Goal: Task Accomplishment & Management: Use online tool/utility

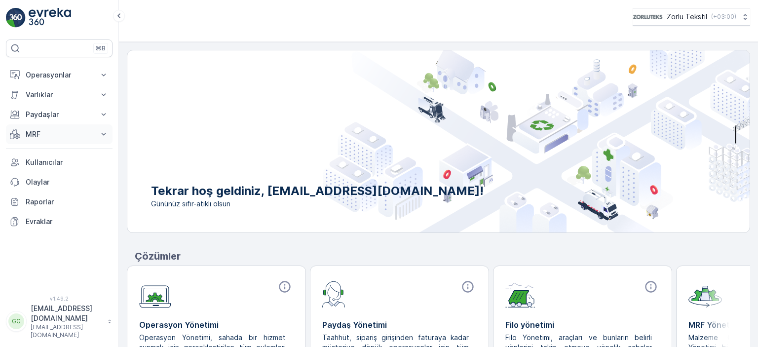
click at [59, 138] on p "MRF" at bounding box center [59, 134] width 67 height 10
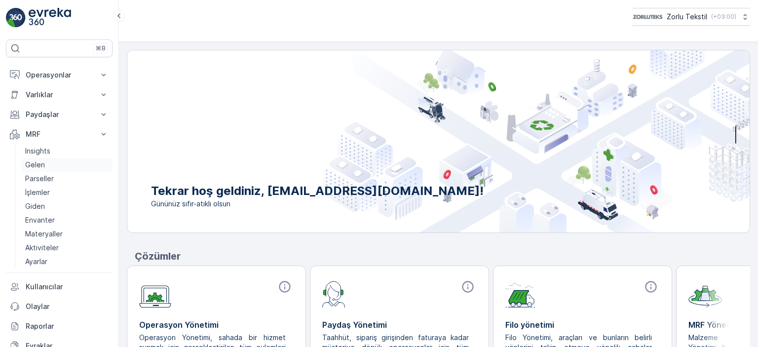
click at [29, 167] on p "Gelen" at bounding box center [35, 165] width 20 height 10
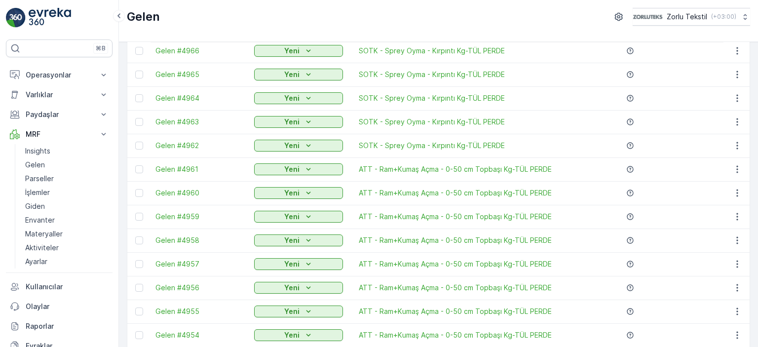
scroll to position [197, 0]
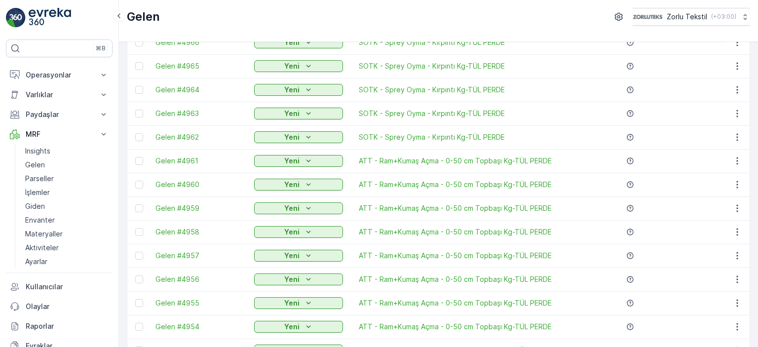
click at [750, 81] on div "[PERSON_NAME] Filtreleri temizle [PERSON_NAME] İçe [PERSON_NAME] İsim Durum Seç…" at bounding box center [438, 194] width 639 height 305
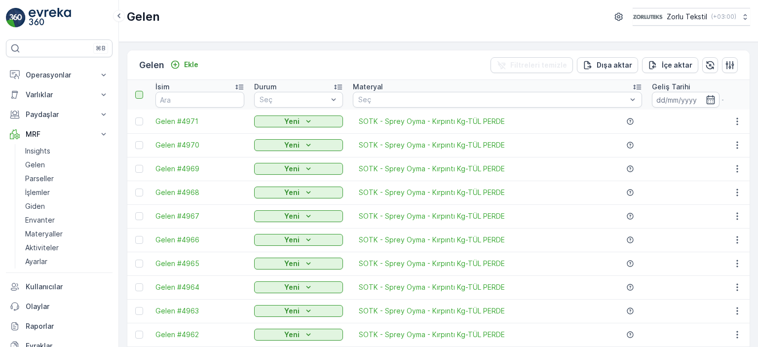
click at [138, 95] on div at bounding box center [139, 95] width 8 height 8
click at [141, 91] on input "checkbox" at bounding box center [141, 91] width 0 height 0
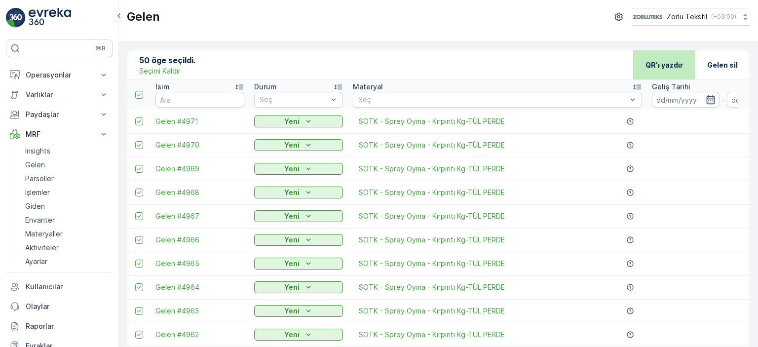
click at [665, 62] on p "QR'ı yazdır" at bounding box center [665, 65] width 38 height 10
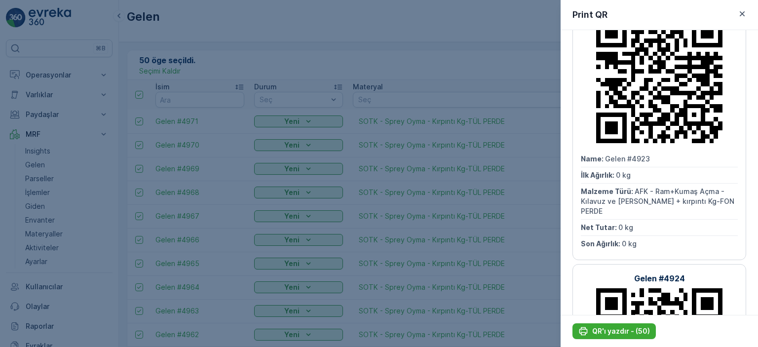
scroll to position [345, 0]
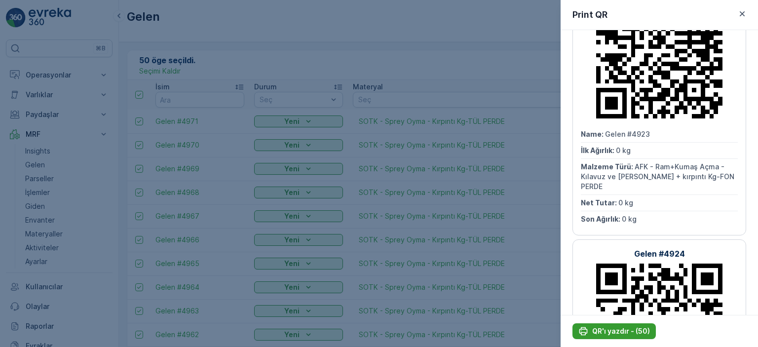
click at [622, 333] on p "QR'ı yazdır - (50)" at bounding box center [621, 331] width 58 height 10
click at [333, 59] on div at bounding box center [379, 173] width 758 height 347
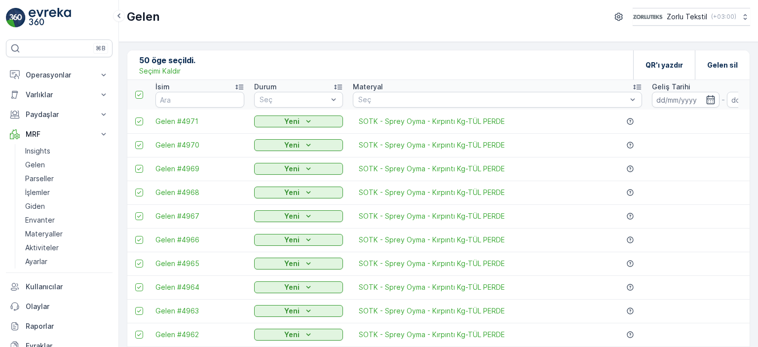
click at [160, 43] on div "50 öge seçildi. Seçimi Kaldır QR'ı yazdır Gelen sil İsim Durum Seç Materyal Seç…" at bounding box center [438, 194] width 639 height 305
click at [138, 95] on icon at bounding box center [139, 94] width 4 height 3
click at [141, 91] on input "checkbox" at bounding box center [141, 91] width 0 height 0
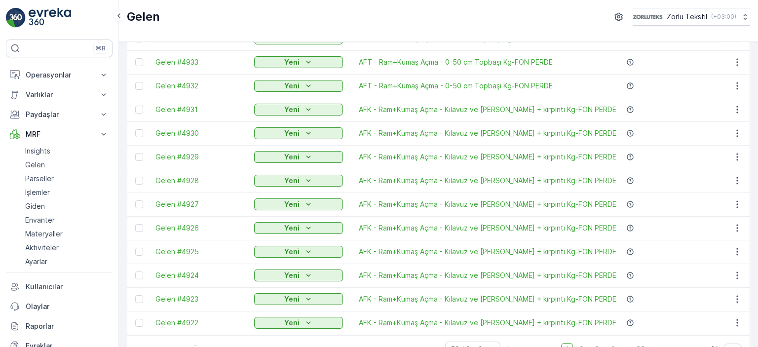
scroll to position [988, 0]
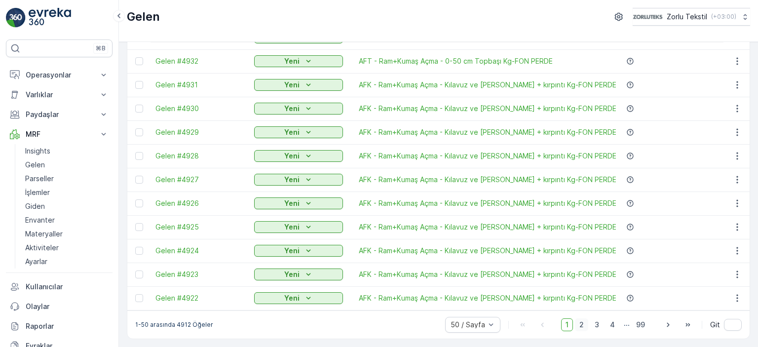
click at [580, 326] on span "2" at bounding box center [581, 324] width 13 height 13
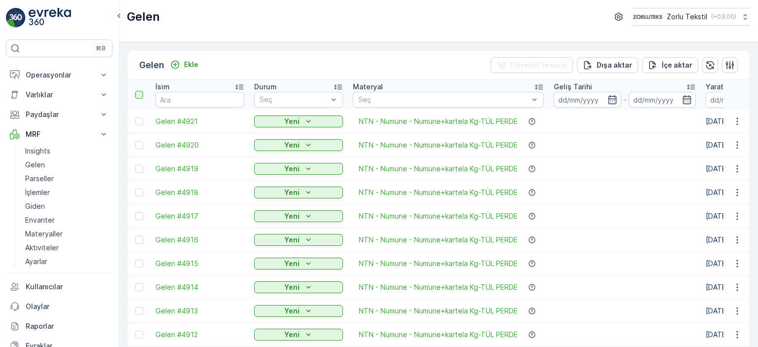
click at [142, 94] on div at bounding box center [139, 95] width 8 height 8
click at [141, 91] on input "checkbox" at bounding box center [141, 91] width 0 height 0
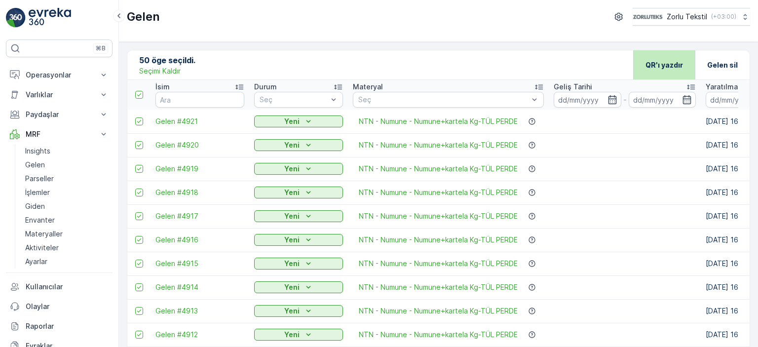
click at [670, 65] on p "QR'ı yazdır" at bounding box center [665, 65] width 38 height 10
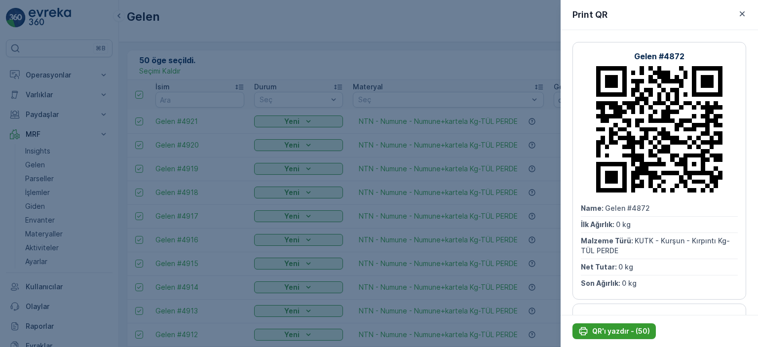
click at [622, 330] on p "QR'ı yazdır - (50)" at bounding box center [621, 331] width 58 height 10
click at [448, 49] on div at bounding box center [379, 173] width 758 height 347
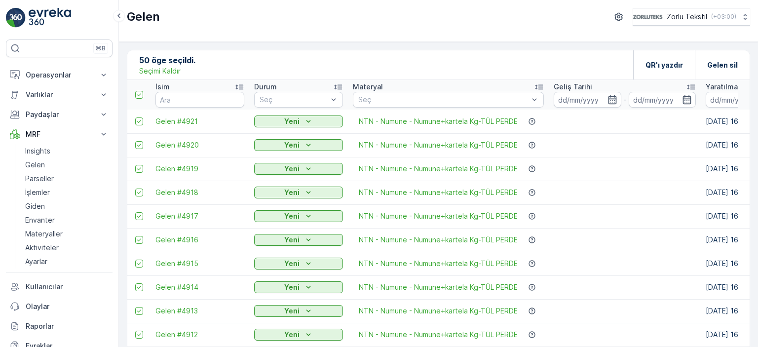
drag, startPoint x: 139, startPoint y: 90, endPoint x: 758, endPoint y: 108, distance: 618.7
click at [139, 92] on icon at bounding box center [139, 94] width 7 height 7
click at [141, 91] on input "checkbox" at bounding box center [141, 91] width 0 height 0
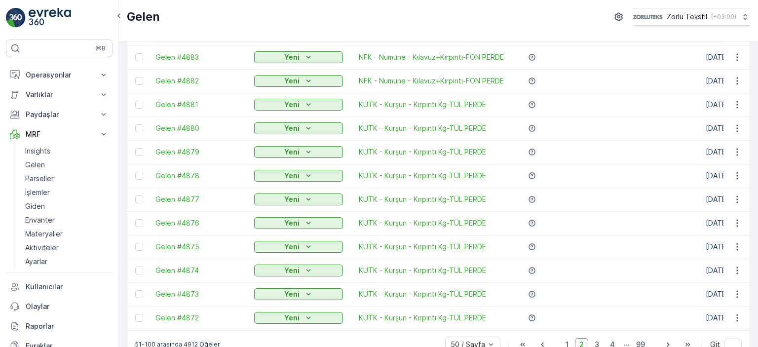
scroll to position [988, 0]
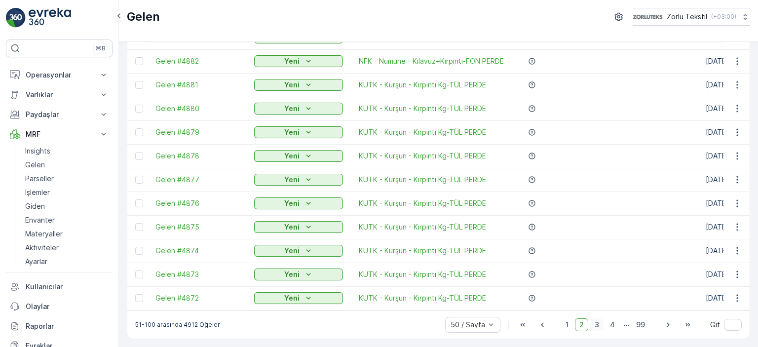
click at [597, 324] on span "3" at bounding box center [596, 324] width 13 height 13
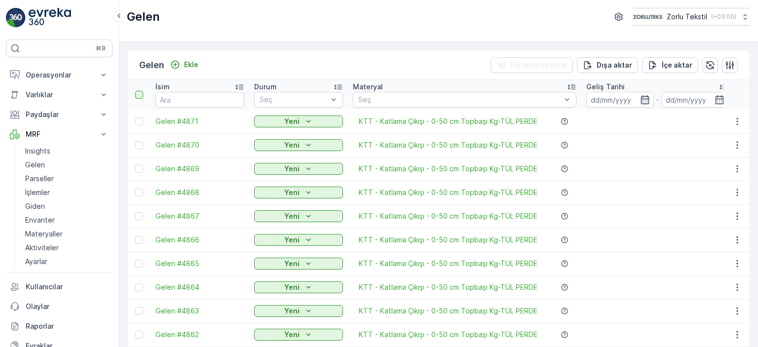
click at [139, 93] on div at bounding box center [139, 95] width 8 height 8
click at [141, 91] on input "checkbox" at bounding box center [141, 91] width 0 height 0
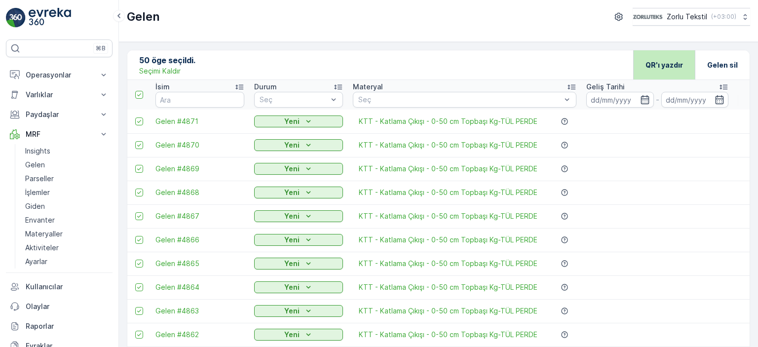
click at [673, 65] on p "QR'ı yazdır" at bounding box center [665, 65] width 38 height 10
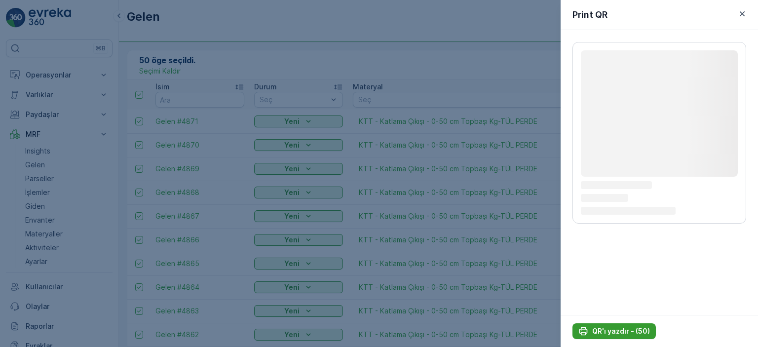
click at [599, 333] on p "QR'ı yazdır - (50)" at bounding box center [621, 331] width 58 height 10
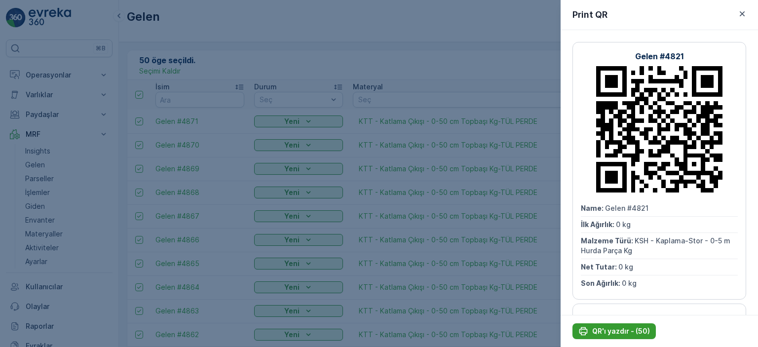
click at [630, 327] on p "QR'ı yazdır - (50)" at bounding box center [621, 331] width 58 height 10
click at [478, 33] on div at bounding box center [379, 173] width 758 height 347
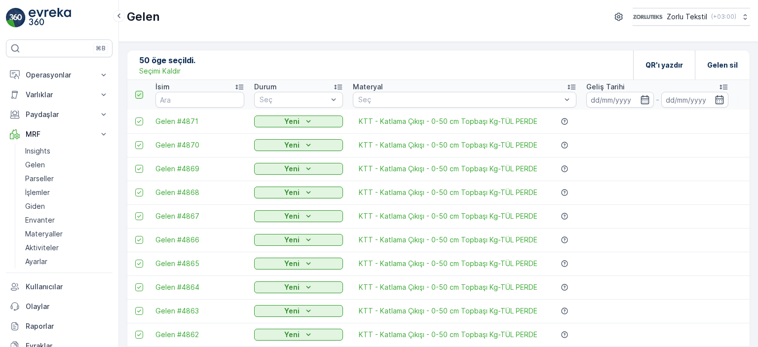
click at [140, 91] on icon at bounding box center [139, 94] width 7 height 7
click at [141, 91] on input "checkbox" at bounding box center [141, 91] width 0 height 0
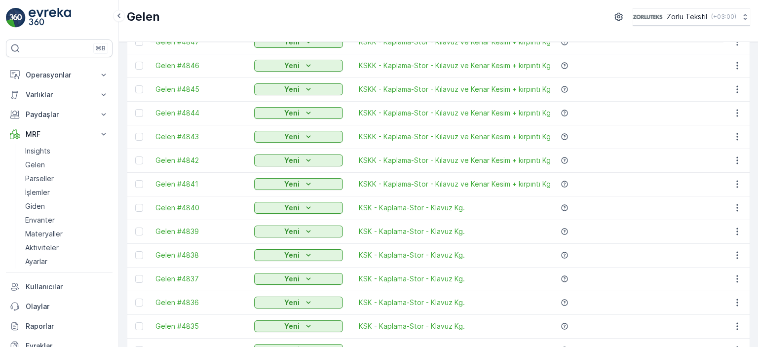
scroll to position [988, 0]
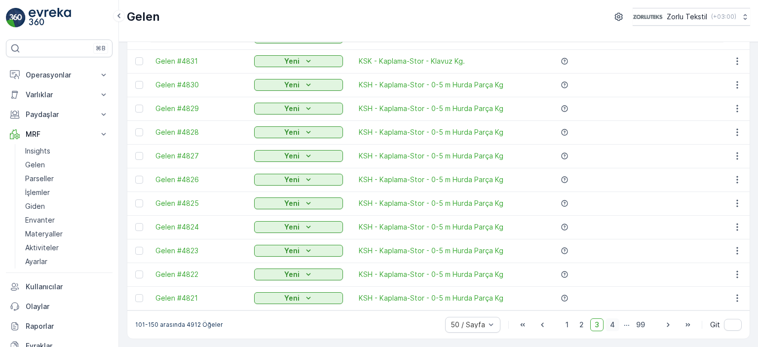
click at [612, 326] on span "4" at bounding box center [613, 324] width 14 height 13
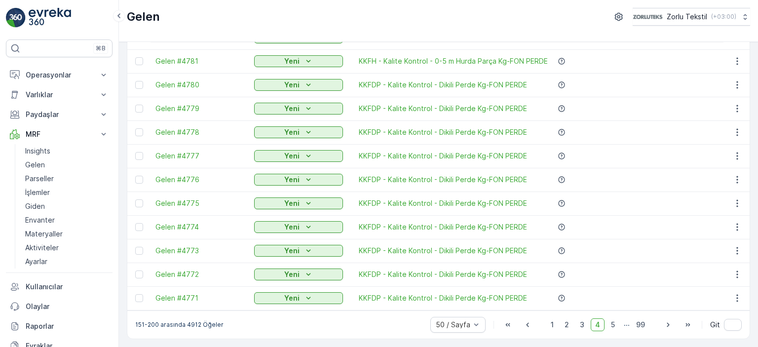
click at [597, 325] on span "4" at bounding box center [598, 324] width 14 height 13
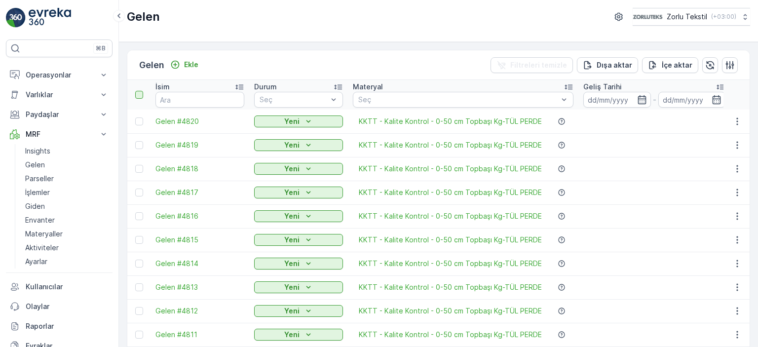
click at [139, 97] on div at bounding box center [139, 95] width 8 height 8
click at [141, 91] on input "checkbox" at bounding box center [141, 91] width 0 height 0
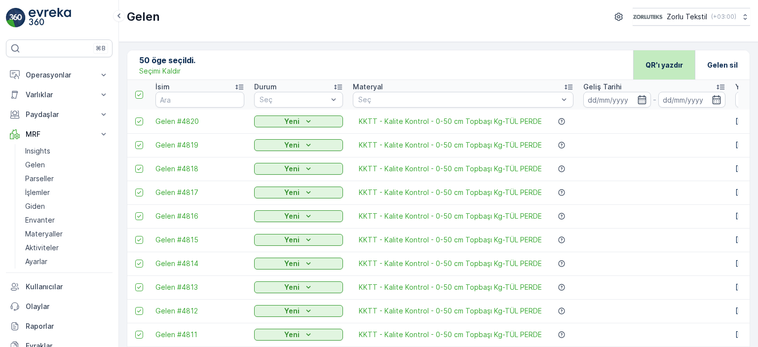
click at [673, 58] on div "QR'ı yazdır" at bounding box center [665, 64] width 38 height 29
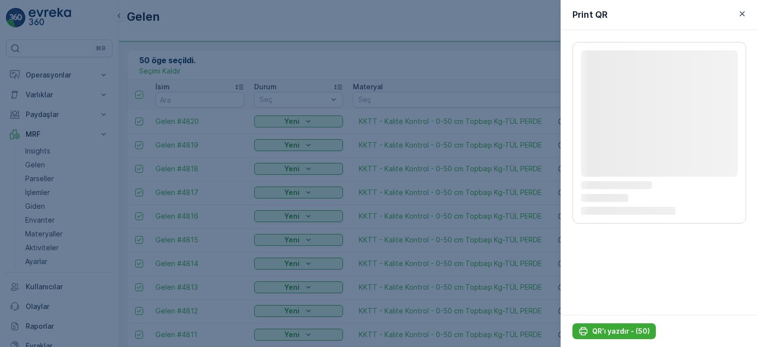
drag, startPoint x: 586, startPoint y: 330, endPoint x: 633, endPoint y: 240, distance: 100.9
click at [633, 240] on div "Print QR Loading... Loading... Loading... Loading... QR'ı yazdır - (50)" at bounding box center [659, 173] width 197 height 347
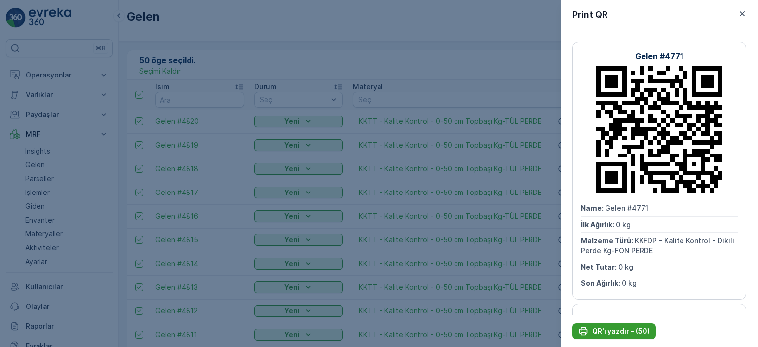
click at [598, 334] on p "QR'ı yazdır - (50)" at bounding box center [621, 331] width 58 height 10
click at [502, 62] on div at bounding box center [379, 173] width 758 height 347
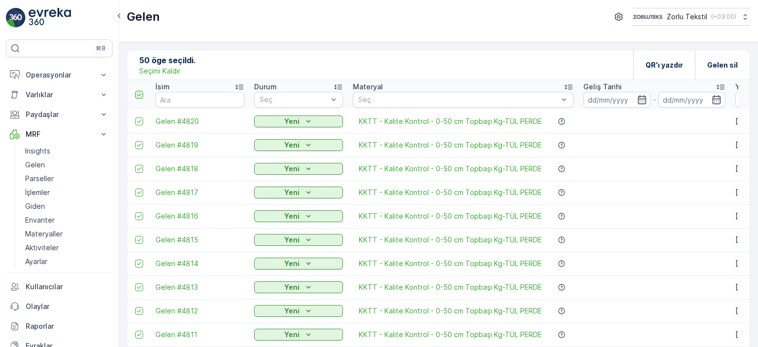
click at [139, 97] on icon at bounding box center [139, 94] width 7 height 7
click at [141, 91] on input "checkbox" at bounding box center [141, 91] width 0 height 0
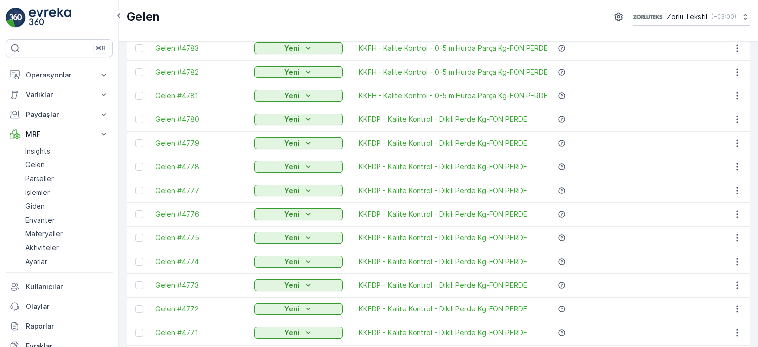
scroll to position [988, 0]
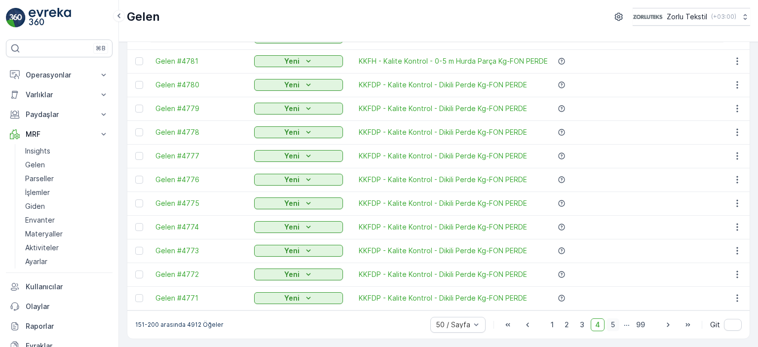
click at [608, 324] on span "5" at bounding box center [613, 324] width 13 height 13
click at [611, 326] on span "6" at bounding box center [612, 324] width 13 height 13
click at [583, 326] on span "6" at bounding box center [581, 324] width 13 height 13
click at [567, 325] on span "5" at bounding box center [567, 324] width 13 height 13
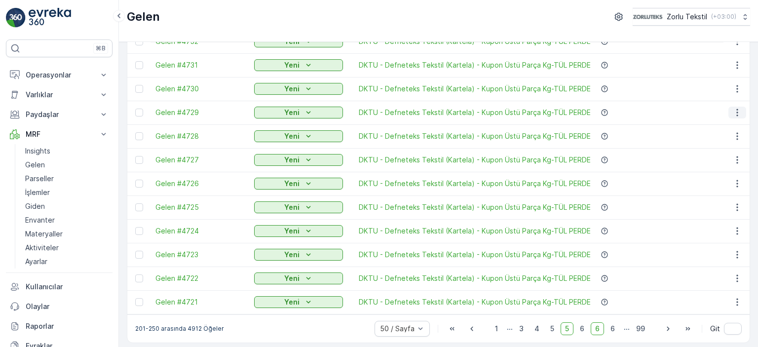
scroll to position [988, 0]
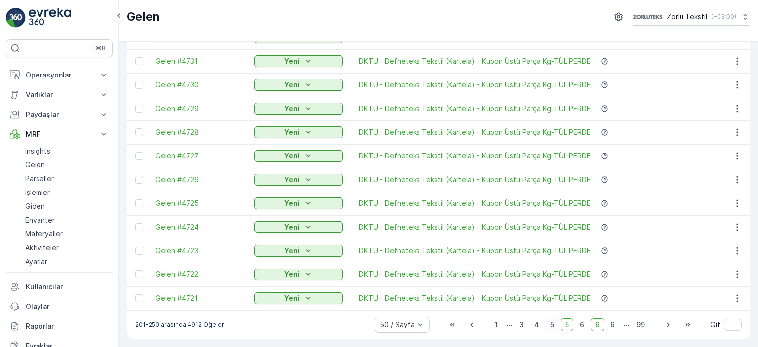
click at [553, 326] on span "5" at bounding box center [552, 324] width 13 height 13
click at [553, 325] on span "5" at bounding box center [552, 324] width 13 height 13
click at [470, 325] on icon "button" at bounding box center [471, 324] width 2 height 4
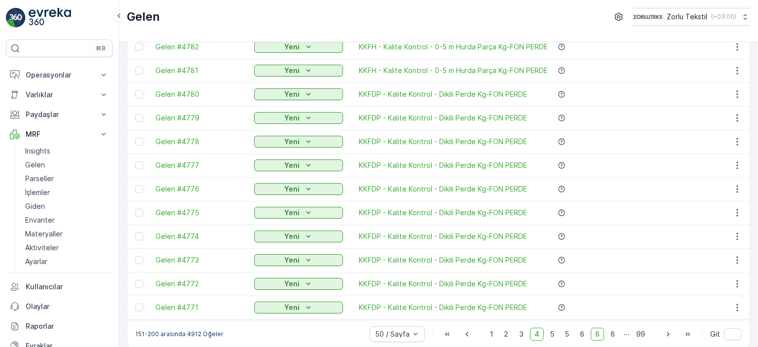
scroll to position [988, 0]
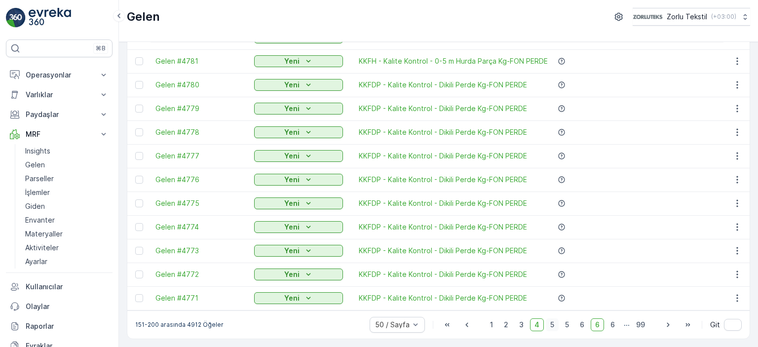
click at [551, 329] on span "5" at bounding box center [552, 324] width 13 height 13
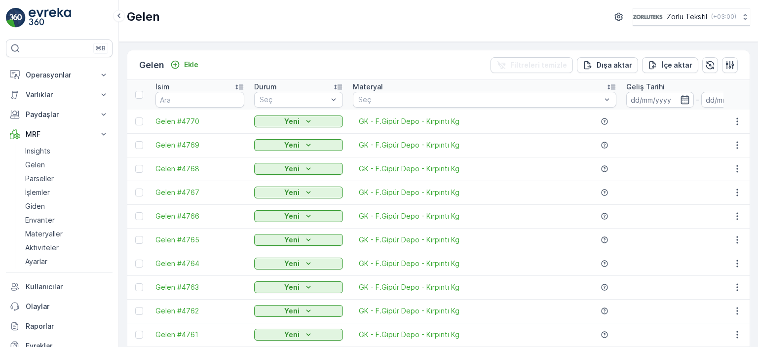
drag, startPoint x: 142, startPoint y: 96, endPoint x: 602, endPoint y: 76, distance: 460.4
click at [142, 96] on div at bounding box center [139, 95] width 8 height 8
click at [141, 91] on input "checkbox" at bounding box center [141, 91] width 0 height 0
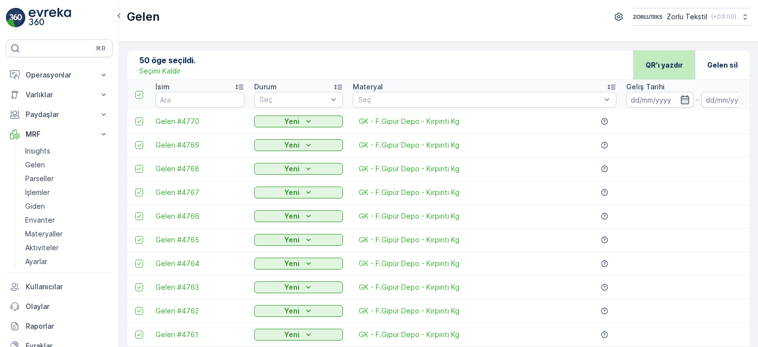
click at [666, 67] on p "QR'ı yazdır" at bounding box center [665, 65] width 38 height 10
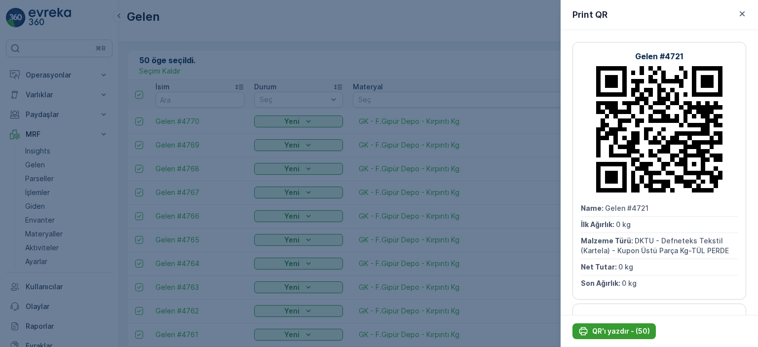
click at [594, 330] on p "QR'ı yazdır - (50)" at bounding box center [621, 331] width 58 height 10
click at [501, 89] on div at bounding box center [379, 173] width 758 height 347
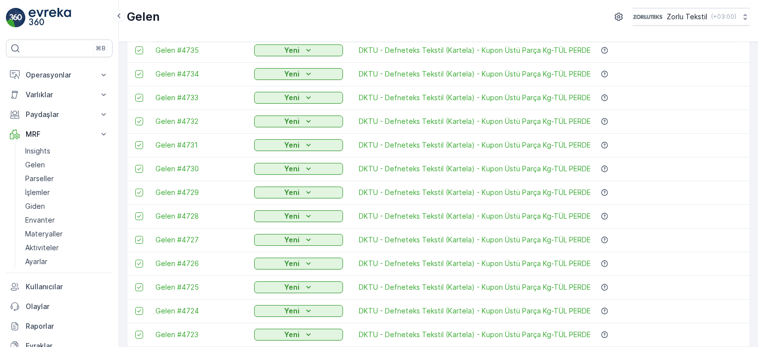
scroll to position [988, 0]
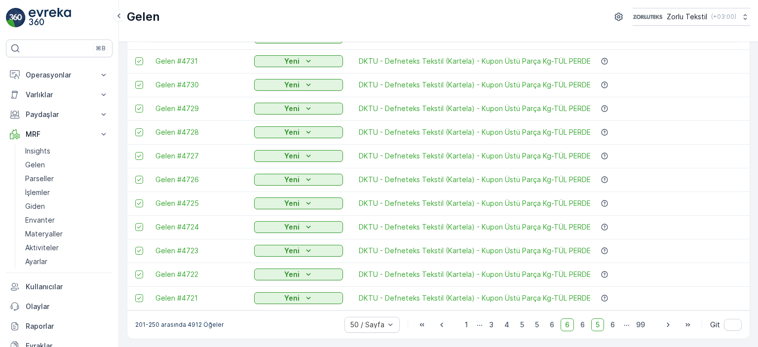
drag, startPoint x: 665, startPoint y: 324, endPoint x: 329, endPoint y: 232, distance: 348.6
click at [665, 324] on icon "button" at bounding box center [668, 325] width 10 height 10
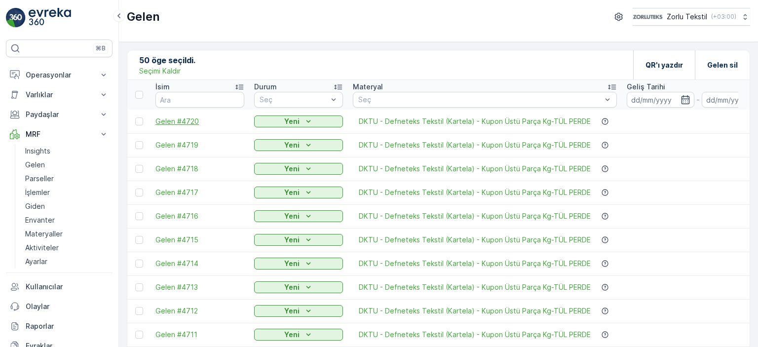
click at [137, 94] on div at bounding box center [139, 95] width 8 height 8
click at [141, 91] on input "checkbox" at bounding box center [141, 91] width 0 height 0
click at [660, 67] on p "QR'ı yazdır" at bounding box center [665, 65] width 38 height 10
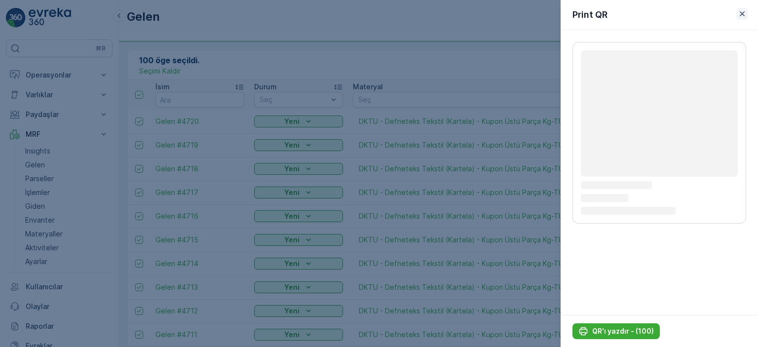
click at [741, 12] on icon "button" at bounding box center [742, 13] width 5 height 5
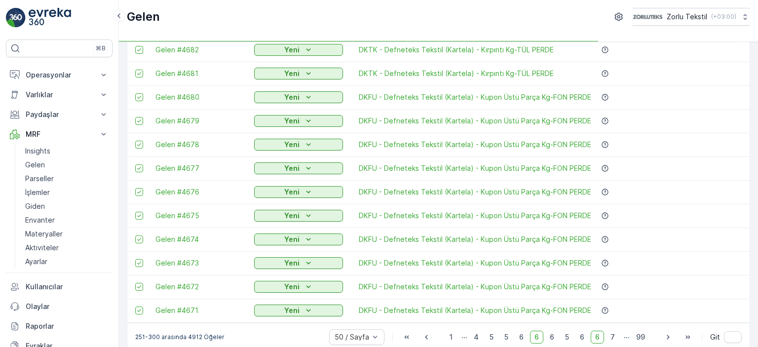
scroll to position [988, 0]
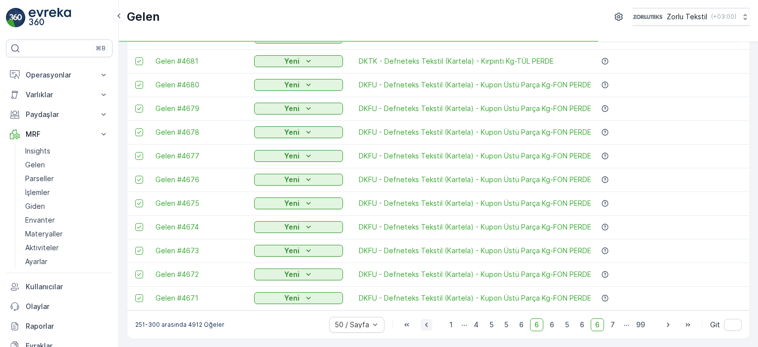
click at [427, 328] on icon "button" at bounding box center [427, 325] width 10 height 10
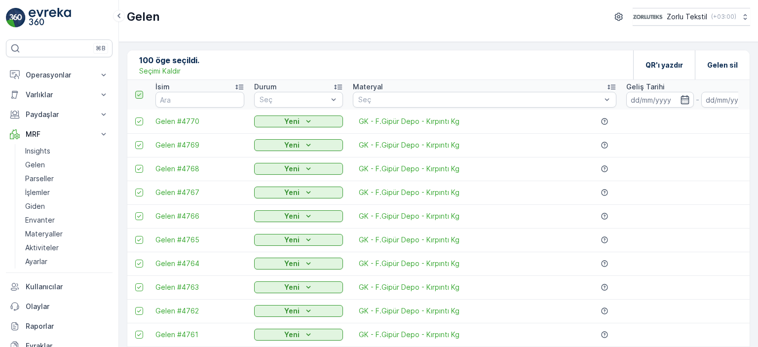
click at [141, 94] on icon at bounding box center [139, 94] width 7 height 7
click at [141, 91] on input "checkbox" at bounding box center [141, 91] width 0 height 0
click at [151, 69] on p "Seçimi Kaldır" at bounding box center [159, 71] width 41 height 10
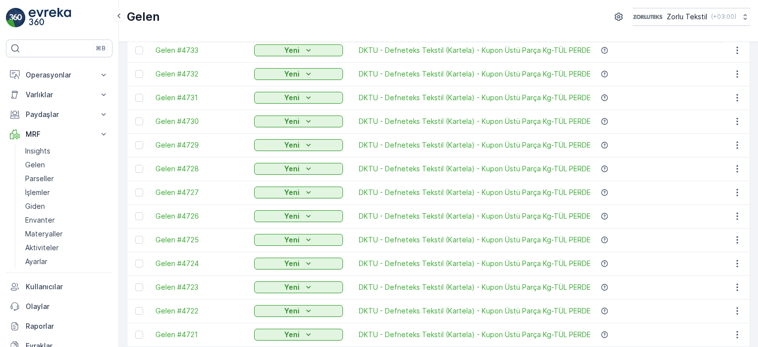
scroll to position [988, 0]
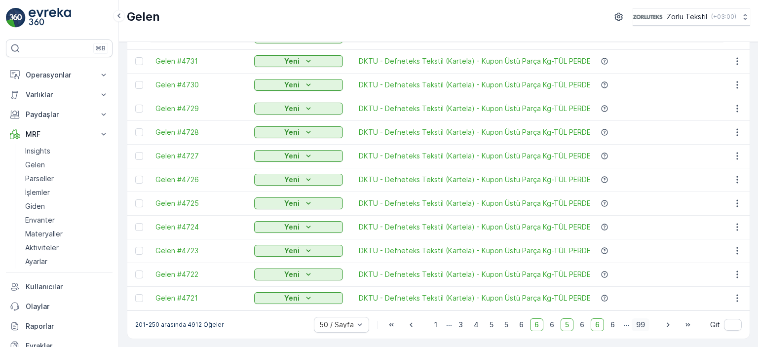
drag, startPoint x: 668, startPoint y: 326, endPoint x: 634, endPoint y: 320, distance: 34.6
click at [668, 325] on icon "button" at bounding box center [668, 325] width 10 height 10
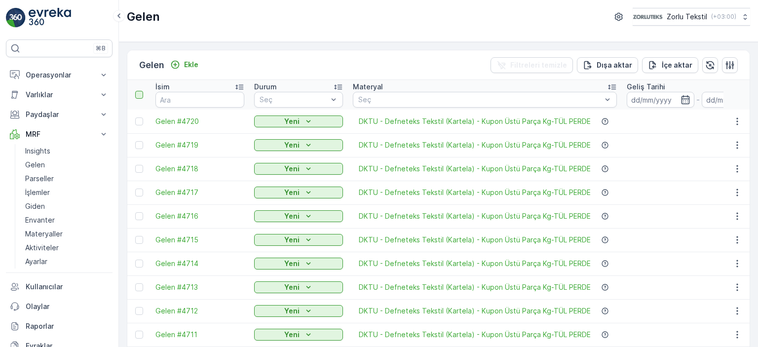
click at [138, 94] on div at bounding box center [139, 95] width 8 height 8
click at [141, 91] on input "checkbox" at bounding box center [141, 91] width 0 height 0
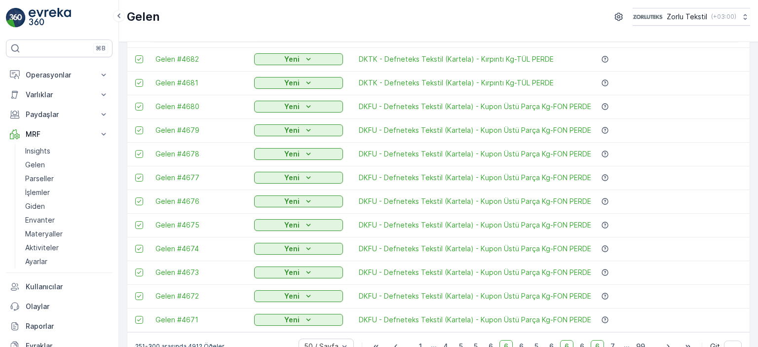
scroll to position [988, 0]
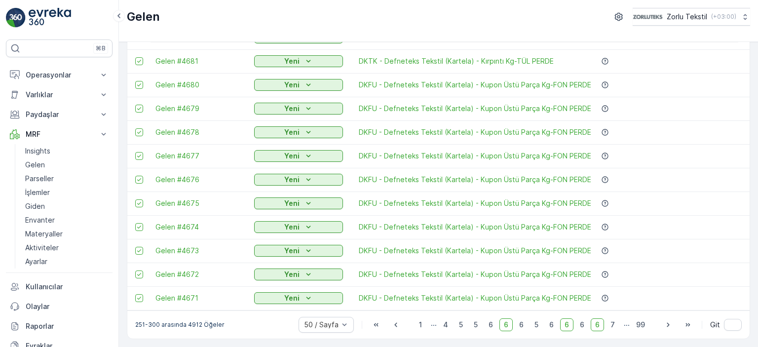
drag, startPoint x: 664, startPoint y: 325, endPoint x: 353, endPoint y: 224, distance: 326.8
click at [665, 325] on icon "button" at bounding box center [668, 325] width 10 height 10
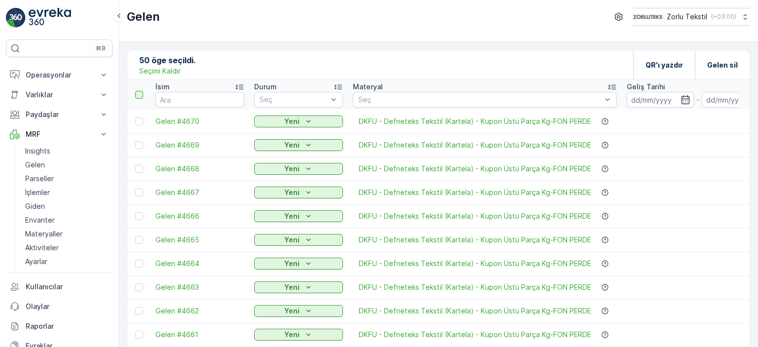
click at [137, 92] on div at bounding box center [139, 95] width 8 height 8
click at [141, 91] on input "checkbox" at bounding box center [141, 91] width 0 height 0
click at [658, 62] on p "QR'ı yazdır" at bounding box center [665, 65] width 38 height 10
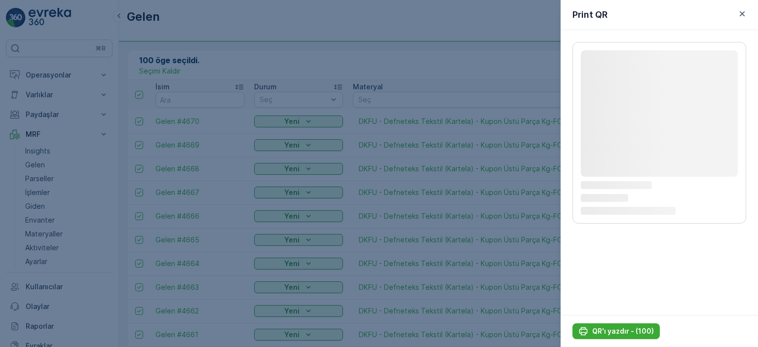
click at [692, 240] on div "Loading... Loading... Loading... Loading..." at bounding box center [659, 172] width 197 height 285
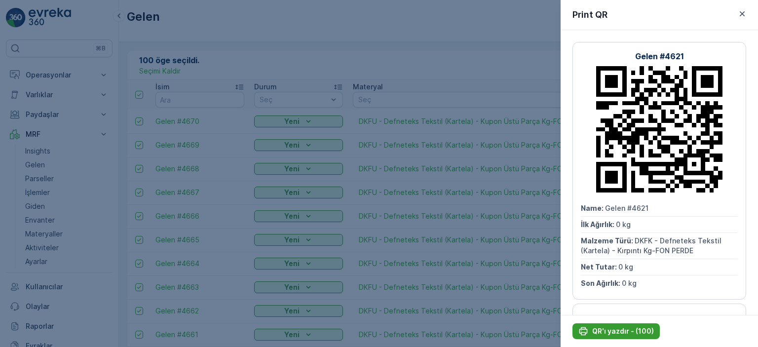
click at [621, 333] on p "QR'ı yazdır - (100)" at bounding box center [623, 331] width 62 height 10
drag, startPoint x: 745, startPoint y: 13, endPoint x: 458, endPoint y: 109, distance: 302.9
click at [745, 13] on icon "button" at bounding box center [742, 14] width 10 height 10
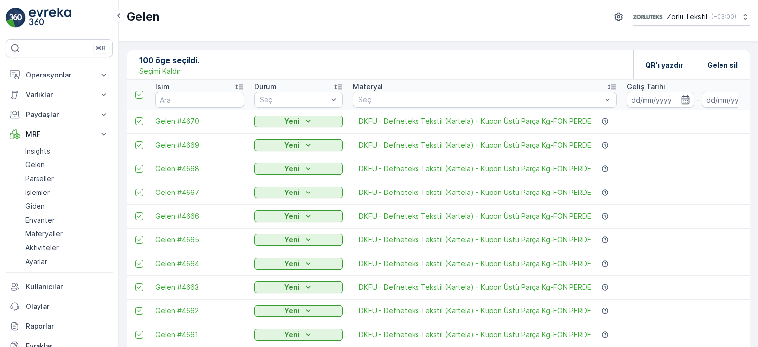
drag, startPoint x: 160, startPoint y: 73, endPoint x: 102, endPoint y: 1, distance: 91.9
click at [160, 73] on p "Seçimi Kaldır" at bounding box center [159, 71] width 41 height 10
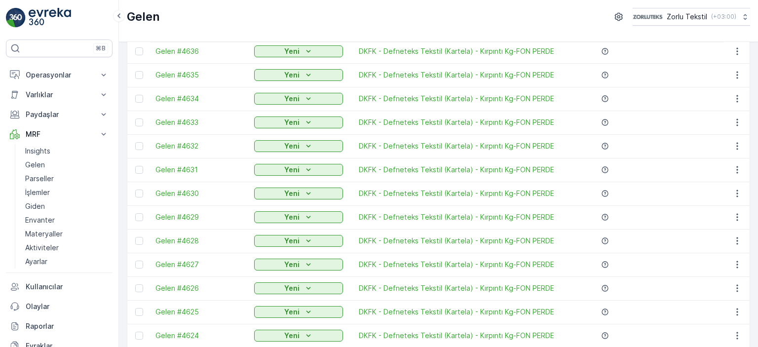
scroll to position [988, 0]
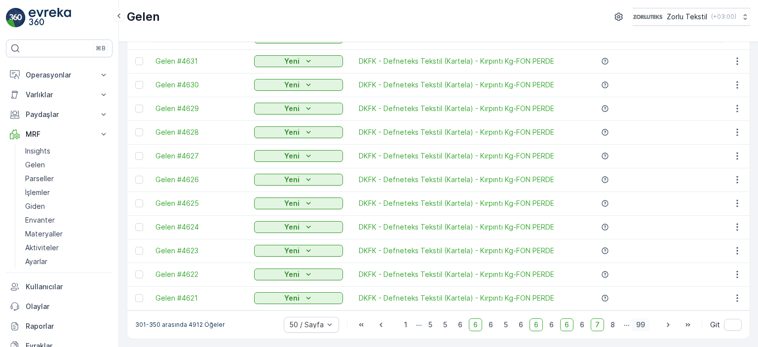
click at [667, 322] on icon "button" at bounding box center [668, 325] width 10 height 10
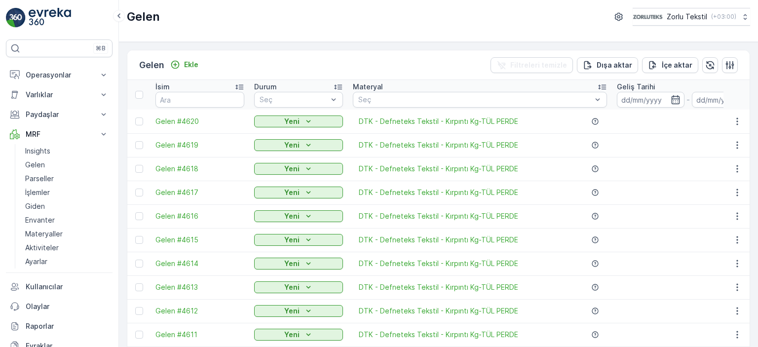
drag, startPoint x: 138, startPoint y: 94, endPoint x: 758, endPoint y: 145, distance: 622.0
click at [138, 94] on div at bounding box center [139, 95] width 8 height 8
click at [141, 91] on input "checkbox" at bounding box center [141, 91] width 0 height 0
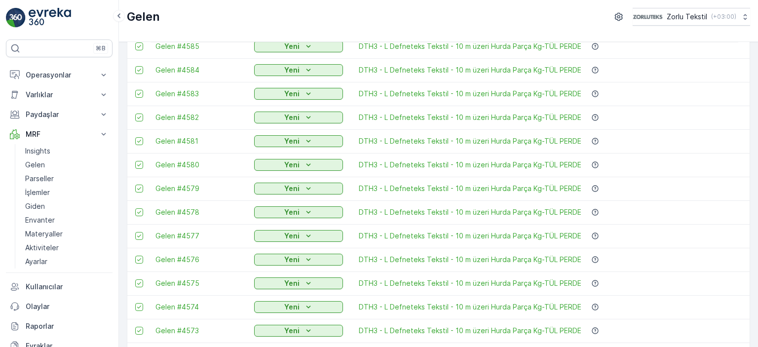
scroll to position [988, 0]
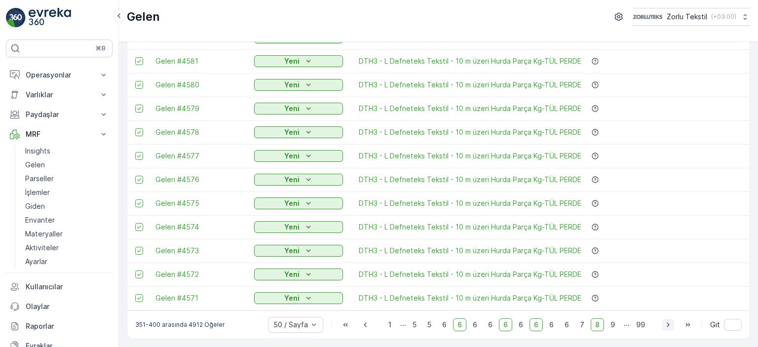
click at [668, 326] on icon "button" at bounding box center [668, 325] width 10 height 10
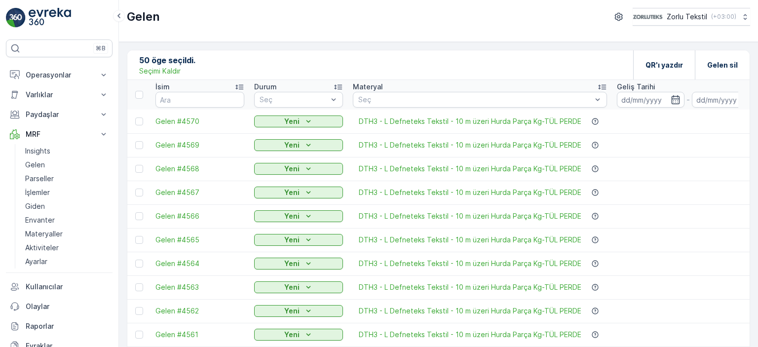
click at [137, 94] on div at bounding box center [139, 95] width 8 height 8
click at [141, 91] on input "checkbox" at bounding box center [141, 91] width 0 height 0
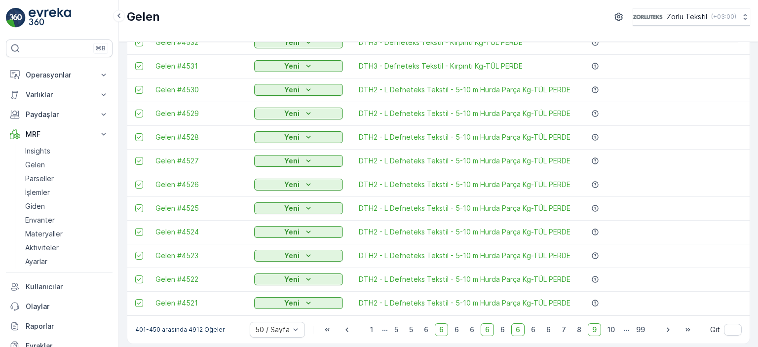
scroll to position [988, 0]
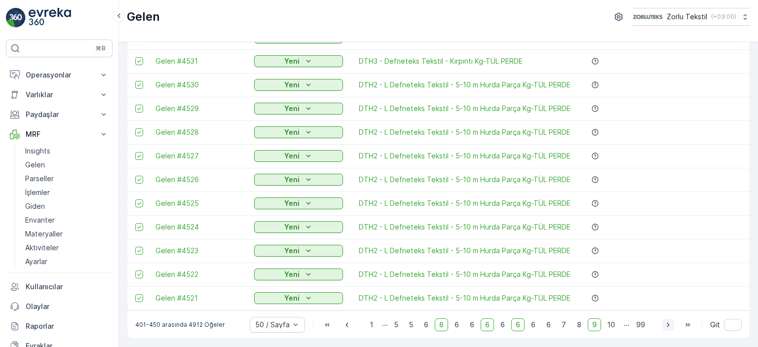
click at [667, 323] on icon "button" at bounding box center [668, 324] width 2 height 4
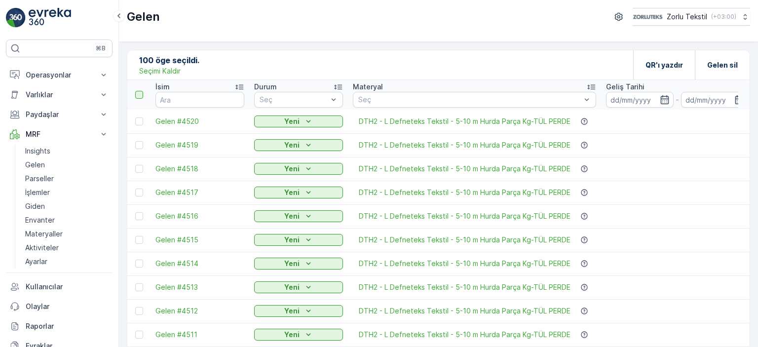
click at [141, 96] on div at bounding box center [139, 95] width 8 height 8
click at [141, 91] on input "checkbox" at bounding box center [141, 91] width 0 height 0
click at [672, 63] on p "QR'ı yazdır" at bounding box center [665, 65] width 38 height 10
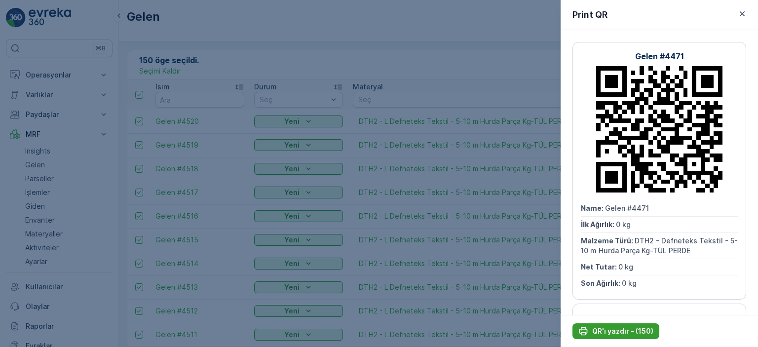
click at [621, 330] on p "QR'ı yazdır - (150)" at bounding box center [622, 331] width 61 height 10
click at [435, 48] on div at bounding box center [379, 173] width 758 height 347
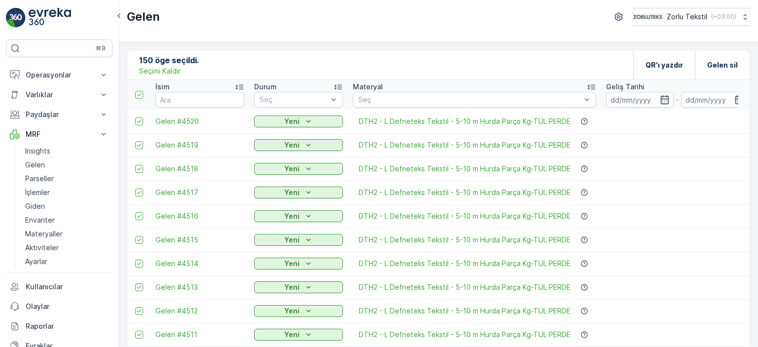
click at [149, 70] on p "Seçimi Kaldır" at bounding box center [159, 71] width 41 height 10
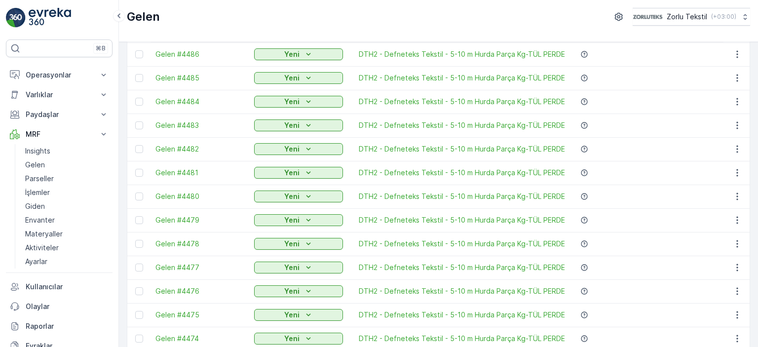
scroll to position [988, 0]
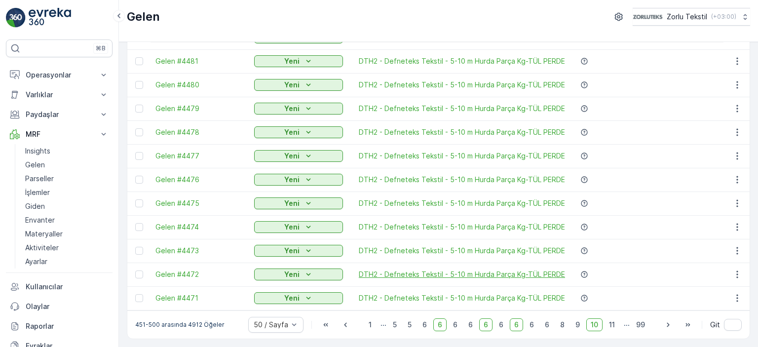
click at [667, 325] on icon "button" at bounding box center [668, 324] width 2 height 4
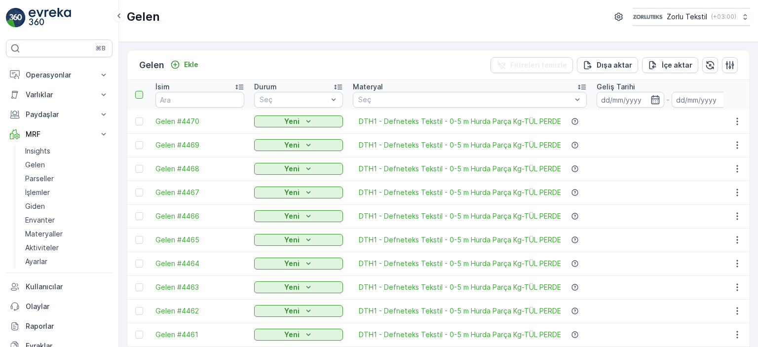
click at [139, 93] on div at bounding box center [139, 95] width 8 height 8
click at [141, 91] on input "checkbox" at bounding box center [141, 91] width 0 height 0
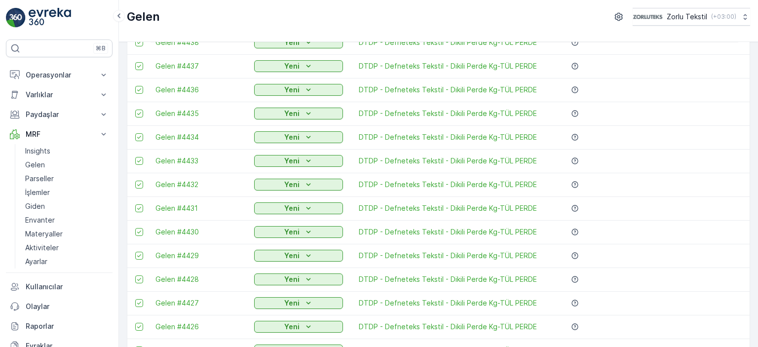
scroll to position [988, 0]
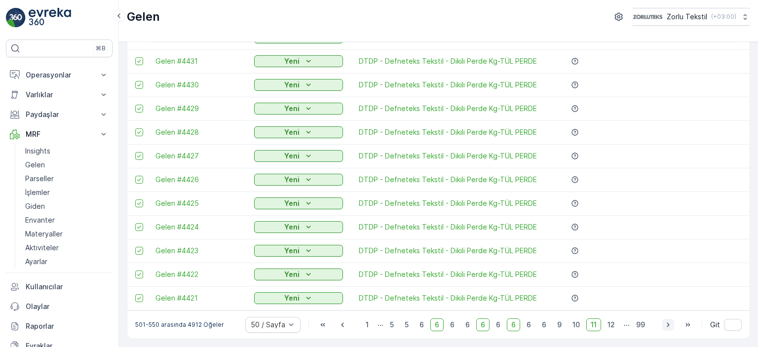
click at [663, 324] on icon "button" at bounding box center [668, 325] width 10 height 10
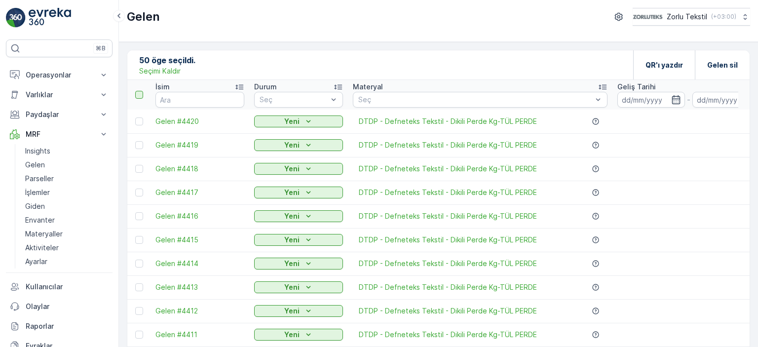
click at [136, 94] on div at bounding box center [139, 95] width 8 height 8
click at [141, 91] on input "checkbox" at bounding box center [141, 91] width 0 height 0
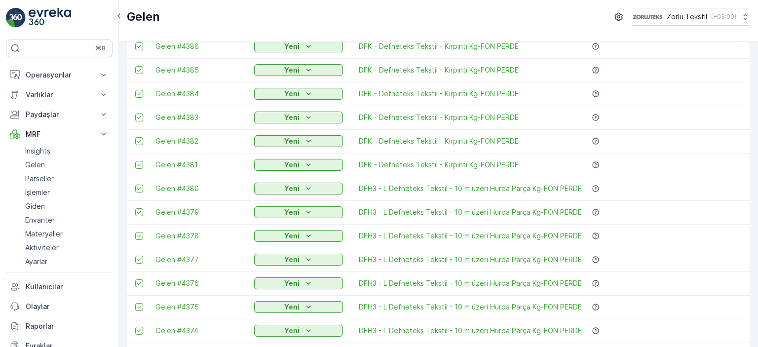
scroll to position [988, 0]
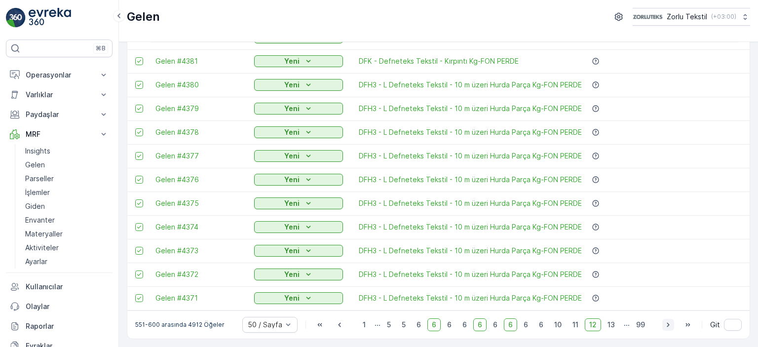
click at [664, 323] on icon "button" at bounding box center [668, 325] width 10 height 10
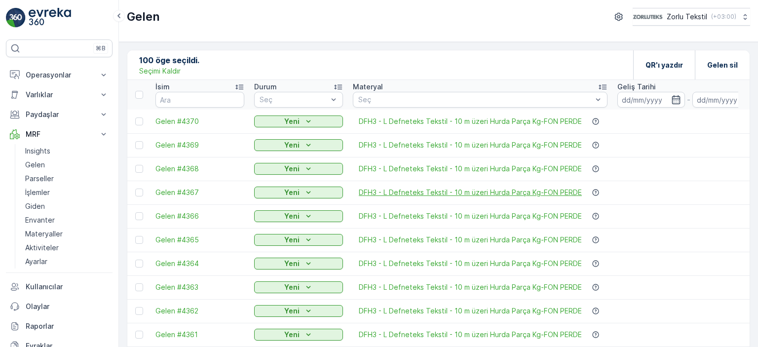
drag, startPoint x: 140, startPoint y: 94, endPoint x: 422, endPoint y: 197, distance: 299.5
click at [140, 94] on div at bounding box center [139, 95] width 8 height 8
click at [141, 91] on input "checkbox" at bounding box center [141, 91] width 0 height 0
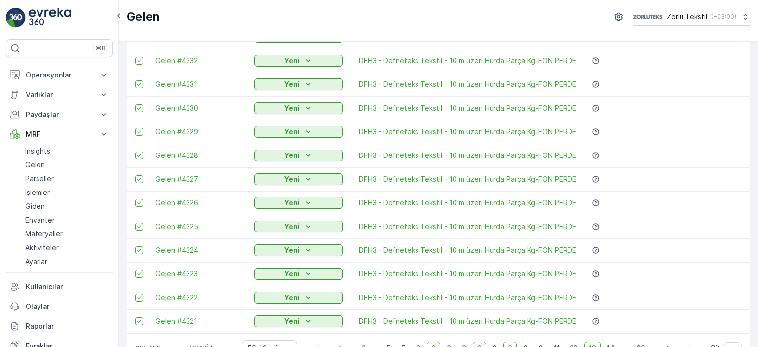
scroll to position [988, 0]
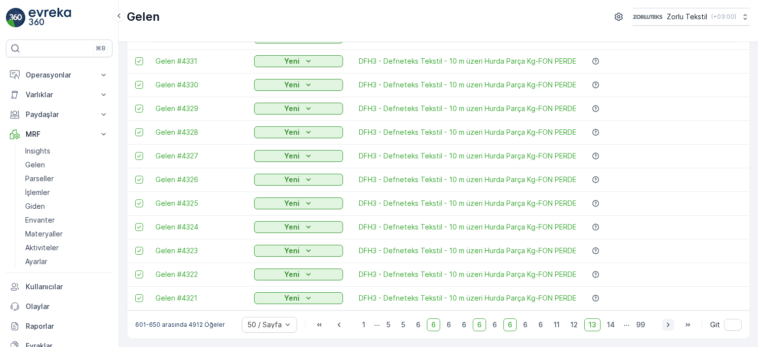
click at [667, 327] on icon "button" at bounding box center [668, 325] width 10 height 10
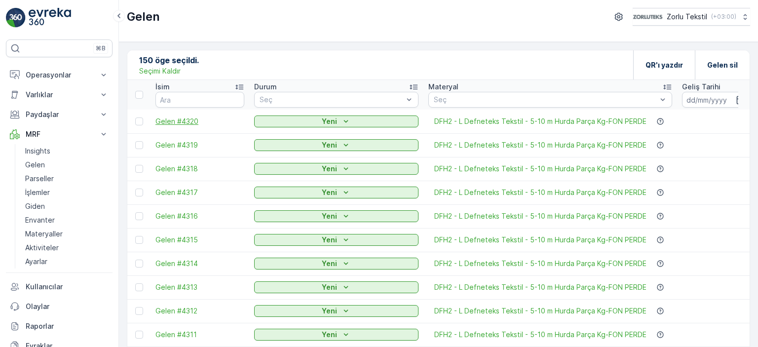
drag, startPoint x: 137, startPoint y: 95, endPoint x: 195, endPoint y: 121, distance: 63.4
click at [137, 96] on div at bounding box center [139, 95] width 8 height 8
click at [141, 91] on input "checkbox" at bounding box center [141, 91] width 0 height 0
click at [658, 65] on p "QR'ı yazdır" at bounding box center [665, 65] width 38 height 10
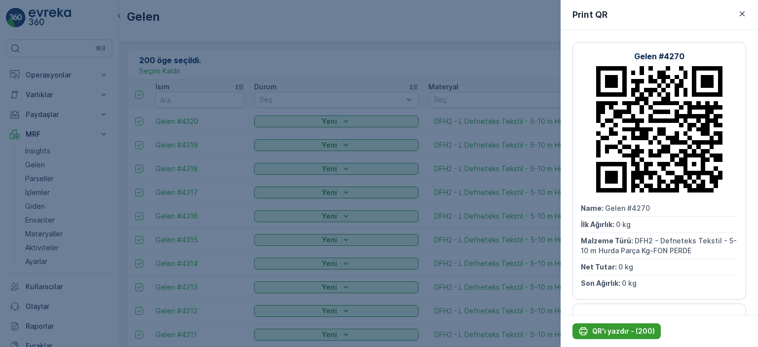
click at [632, 333] on p "QR'ı yazdır - (200)" at bounding box center [623, 331] width 63 height 10
click at [466, 64] on div at bounding box center [379, 173] width 758 height 347
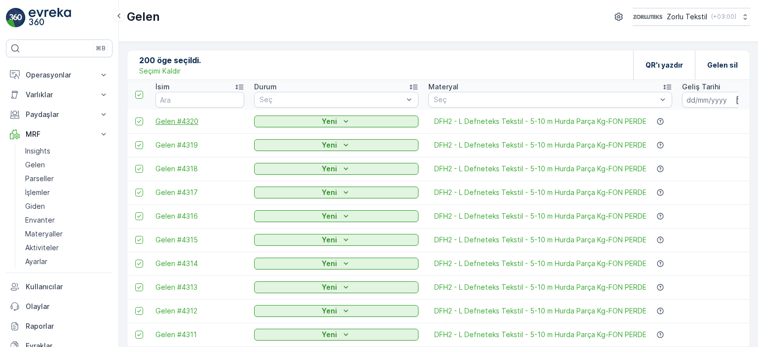
drag, startPoint x: 155, startPoint y: 71, endPoint x: 237, endPoint y: 117, distance: 94.2
click at [155, 71] on p "Seçimi Kaldır" at bounding box center [159, 71] width 41 height 10
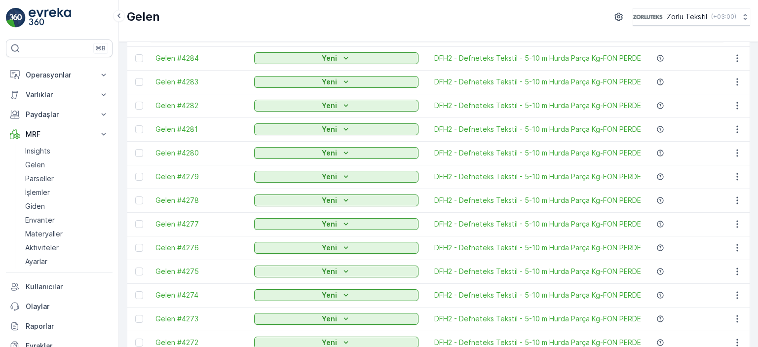
scroll to position [988, 0]
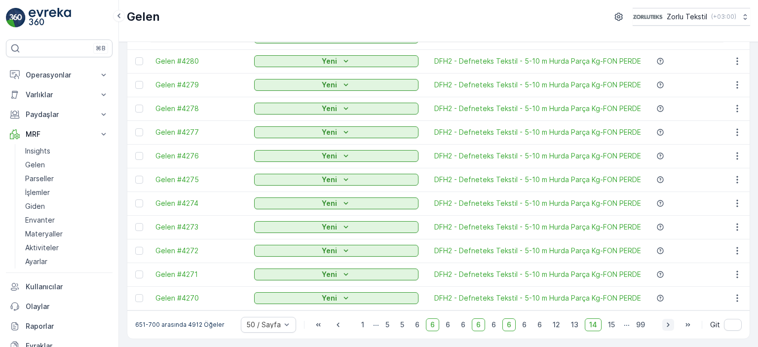
click at [666, 323] on icon "button" at bounding box center [668, 325] width 10 height 10
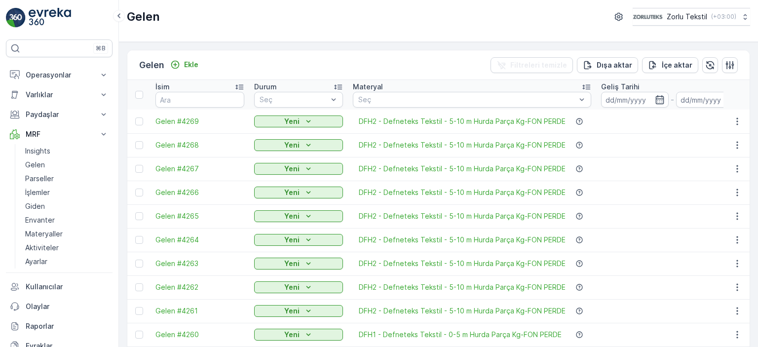
drag, startPoint x: 141, startPoint y: 93, endPoint x: 758, endPoint y: 274, distance: 642.4
click at [141, 93] on div at bounding box center [139, 95] width 8 height 8
click at [141, 91] on input "checkbox" at bounding box center [141, 91] width 0 height 0
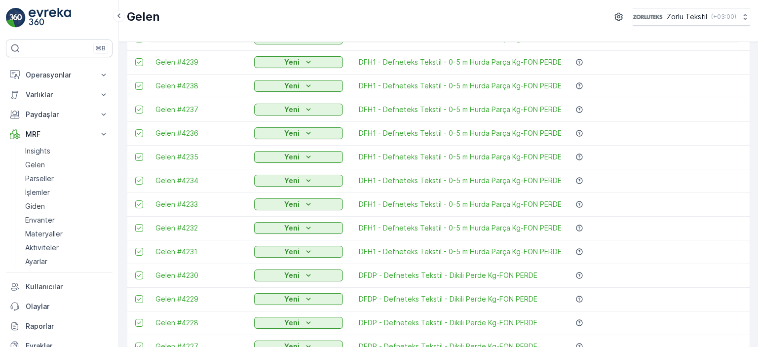
scroll to position [988, 0]
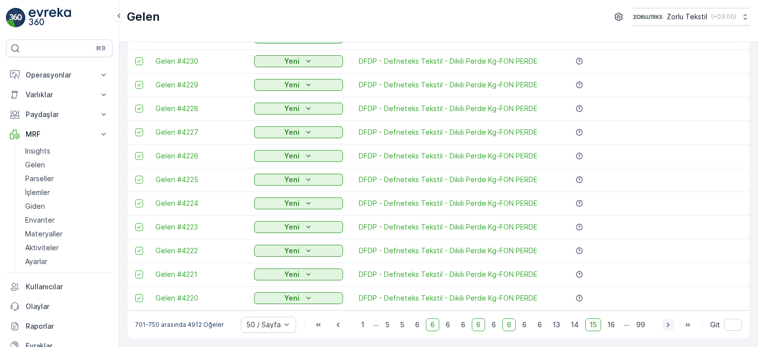
click at [667, 324] on icon "button" at bounding box center [668, 324] width 2 height 4
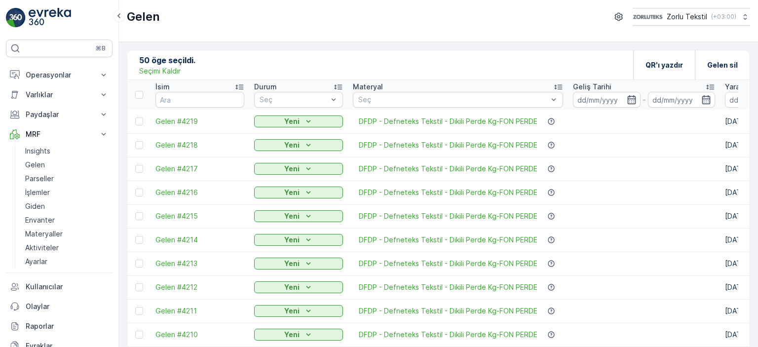
click at [136, 94] on div at bounding box center [139, 95] width 8 height 8
click at [141, 91] on input "checkbox" at bounding box center [141, 91] width 0 height 0
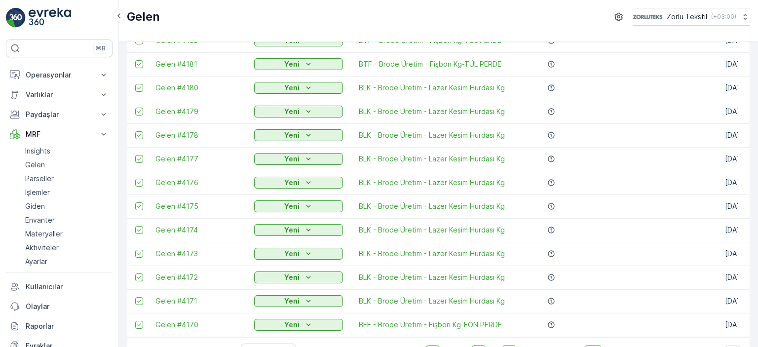
scroll to position [988, 0]
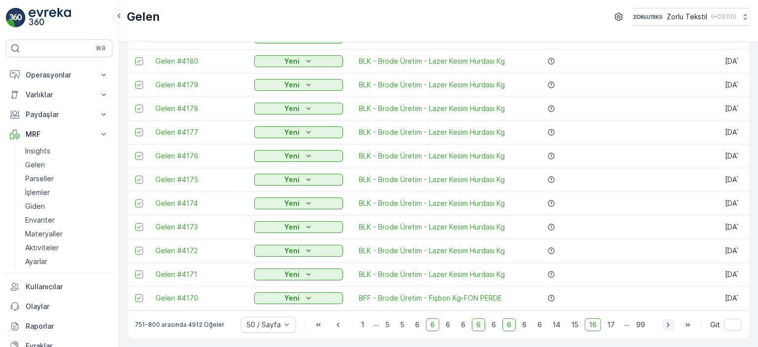
click at [667, 327] on icon "button" at bounding box center [668, 325] width 10 height 10
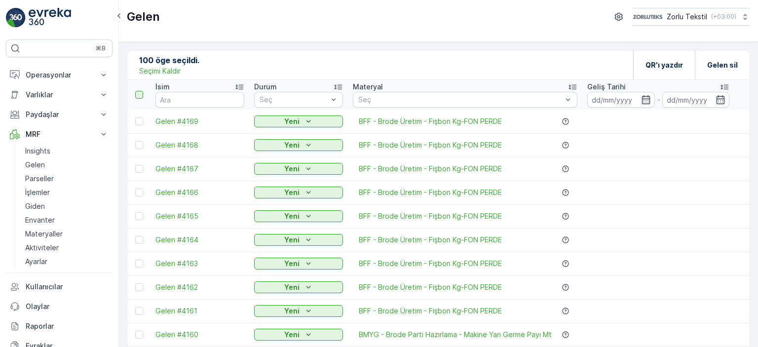
click at [138, 92] on div at bounding box center [139, 95] width 8 height 8
click at [141, 91] on input "checkbox" at bounding box center [141, 91] width 0 height 0
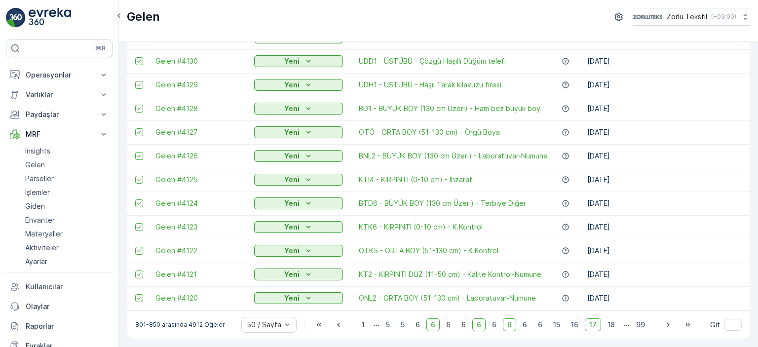
scroll to position [938, 0]
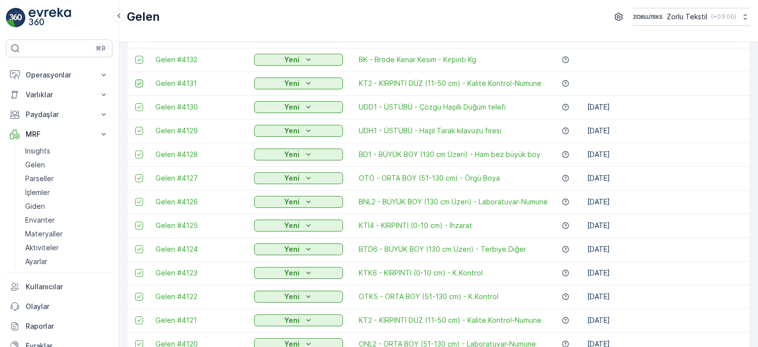
click at [138, 83] on icon at bounding box center [139, 83] width 4 height 3
click at [135, 79] on input "checkbox" at bounding box center [135, 79] width 0 height 0
drag, startPoint x: 139, startPoint y: 104, endPoint x: 140, endPoint y: 129, distance: 24.7
click at [139, 105] on icon at bounding box center [139, 107] width 7 height 7
click at [135, 103] on input "checkbox" at bounding box center [135, 103] width 0 height 0
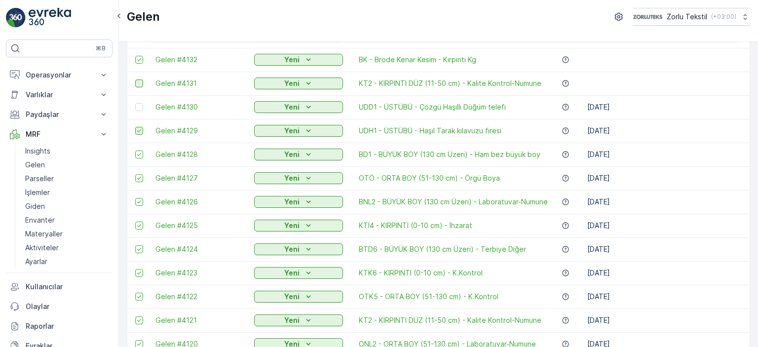
drag, startPoint x: 140, startPoint y: 130, endPoint x: 141, endPoint y: 154, distance: 23.7
click at [140, 131] on icon at bounding box center [139, 130] width 7 height 7
click at [135, 127] on input "checkbox" at bounding box center [135, 127] width 0 height 0
drag, startPoint x: 141, startPoint y: 153, endPoint x: 138, endPoint y: 182, distance: 28.2
click at [141, 154] on icon at bounding box center [139, 154] width 7 height 7
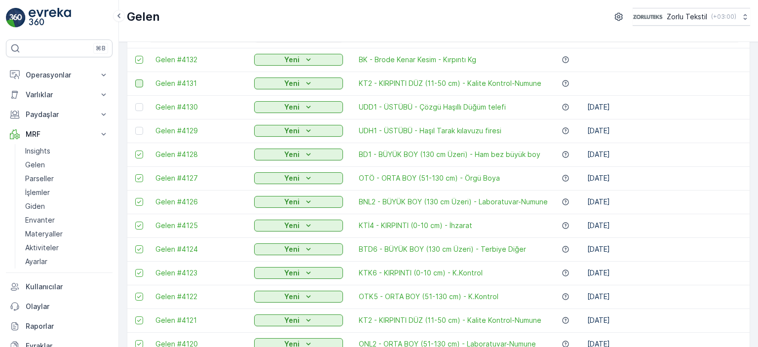
click at [135, 151] on input "checkbox" at bounding box center [135, 151] width 0 height 0
click at [139, 179] on icon at bounding box center [139, 178] width 7 height 7
click at [135, 174] on input "checkbox" at bounding box center [135, 174] width 0 height 0
click at [137, 203] on icon at bounding box center [139, 201] width 7 height 7
click at [135, 198] on input "checkbox" at bounding box center [135, 198] width 0 height 0
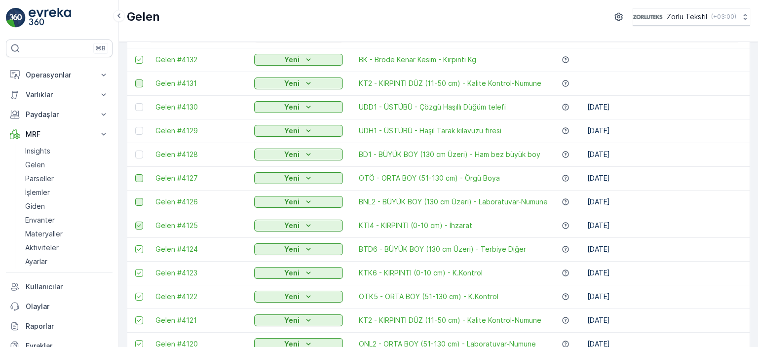
click at [140, 227] on icon at bounding box center [139, 225] width 7 height 7
click at [135, 222] on input "checkbox" at bounding box center [135, 222] width 0 height 0
click at [139, 248] on icon at bounding box center [139, 249] width 7 height 7
click at [135, 245] on input "checkbox" at bounding box center [135, 245] width 0 height 0
drag, startPoint x: 139, startPoint y: 274, endPoint x: 137, endPoint y: 296, distance: 22.3
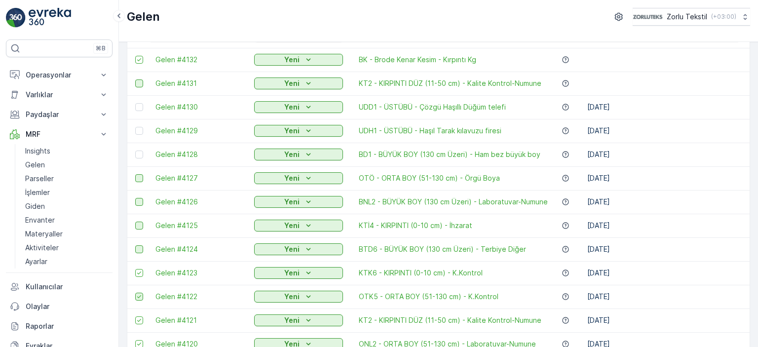
click at [139, 274] on icon at bounding box center [139, 272] width 7 height 7
click at [135, 269] on input "checkbox" at bounding box center [135, 269] width 0 height 0
drag, startPoint x: 137, startPoint y: 296, endPoint x: 143, endPoint y: 324, distance: 28.7
click at [138, 297] on icon at bounding box center [139, 296] width 4 height 3
click at [135, 293] on input "checkbox" at bounding box center [135, 293] width 0 height 0
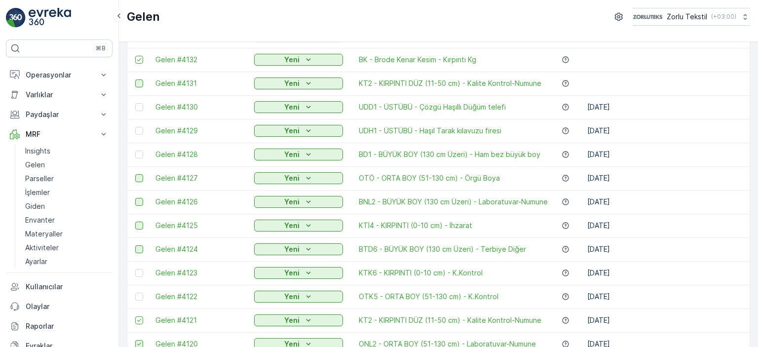
drag, startPoint x: 140, startPoint y: 321, endPoint x: 141, endPoint y: 343, distance: 22.2
click at [140, 321] on icon at bounding box center [139, 320] width 7 height 7
click at [135, 316] on input "checkbox" at bounding box center [135, 316] width 0 height 0
click at [141, 343] on icon at bounding box center [139, 344] width 7 height 7
click at [135, 340] on input "checkbox" at bounding box center [135, 340] width 0 height 0
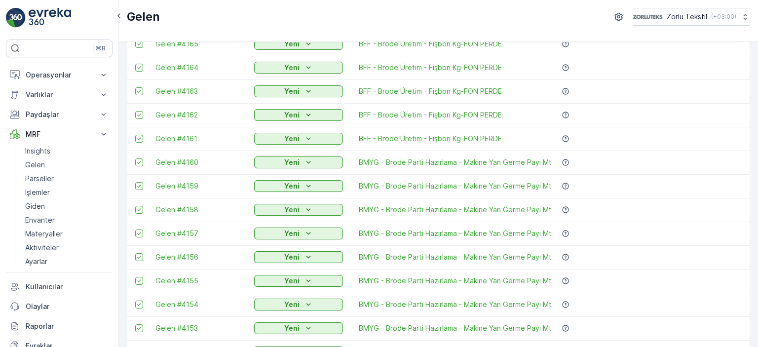
scroll to position [0, 0]
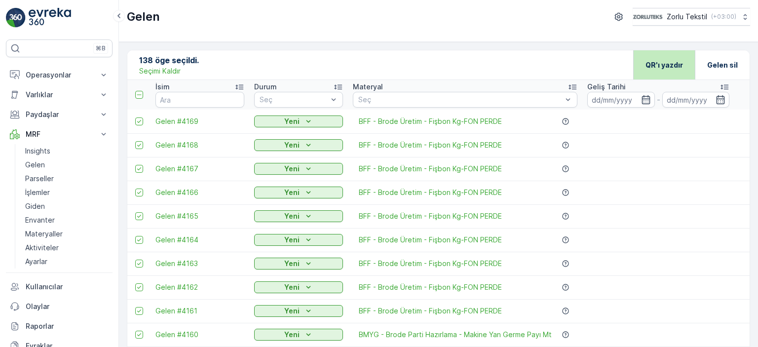
click at [666, 64] on p "QR'ı yazdır" at bounding box center [665, 65] width 38 height 10
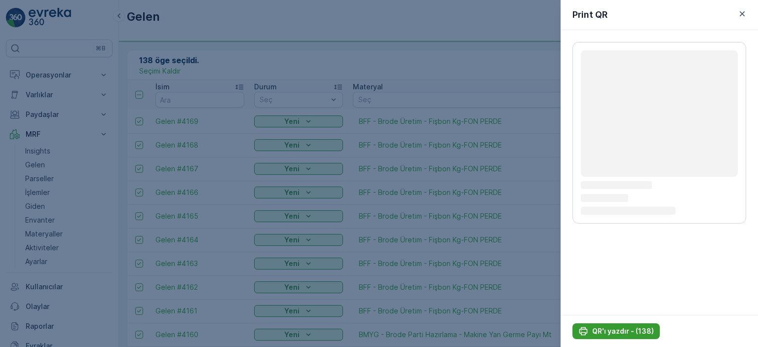
click at [623, 333] on p "QR'ı yazdır - (138)" at bounding box center [623, 331] width 62 height 10
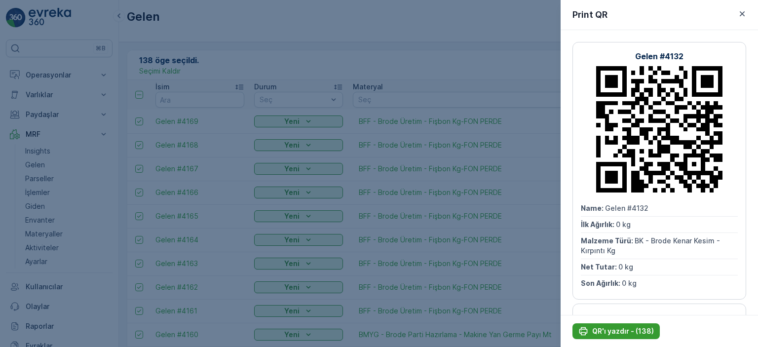
click at [618, 334] on p "QR'ı yazdır - (138)" at bounding box center [623, 331] width 62 height 10
click at [455, 55] on div at bounding box center [379, 173] width 758 height 347
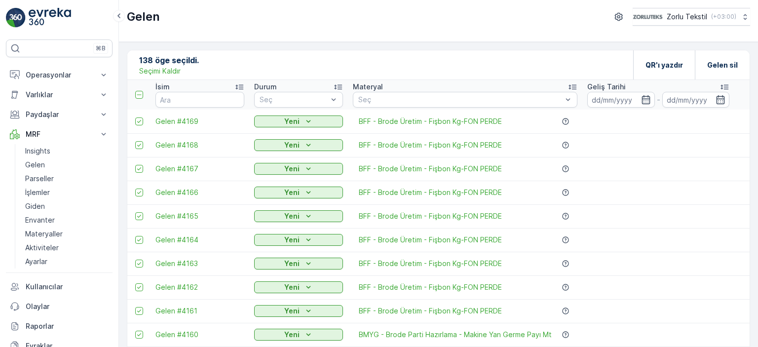
click at [34, 19] on img at bounding box center [50, 18] width 42 height 20
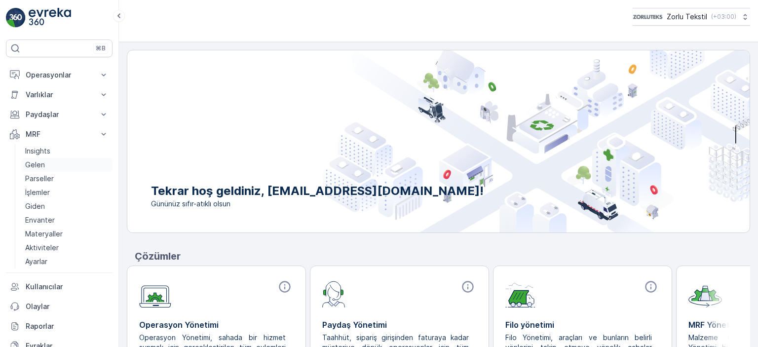
click at [41, 162] on p "Gelen" at bounding box center [35, 165] width 20 height 10
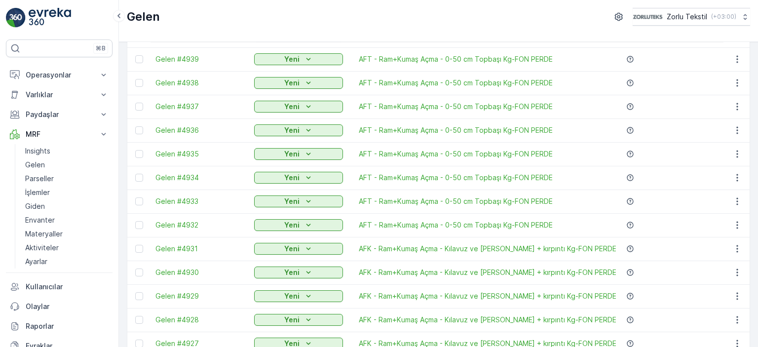
scroll to position [813, 0]
